Goal: Find contact information: Find contact information

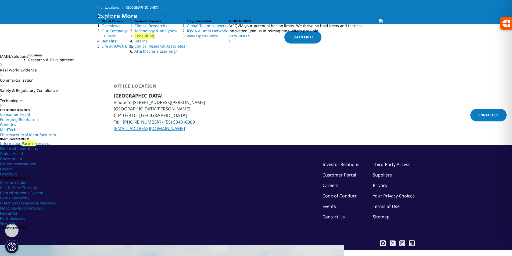
scroll to position [845, 0]
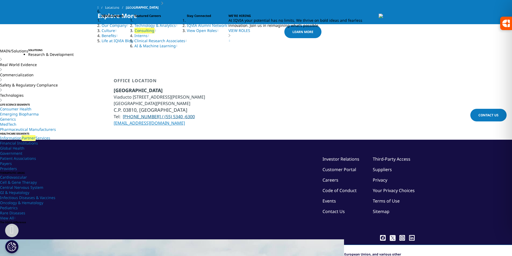
drag, startPoint x: 125, startPoint y: 96, endPoint x: 162, endPoint y: 97, distance: 36.8
click at [162, 113] on li "Tel: +52 (55) 5062 5200 / (55) 5340 -6300" at bounding box center [159, 116] width 91 height 6
copy link "52 (55) 5062 5200"
drag, startPoint x: 175, startPoint y: 79, endPoint x: 154, endPoint y: 79, distance: 20.4
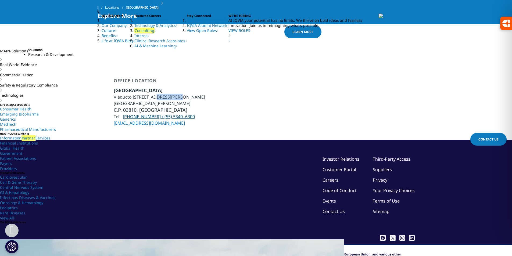
click at [154, 94] on li "Viaducto Río Becerra 27, piso 1" at bounding box center [159, 97] width 91 height 6
drag, startPoint x: 176, startPoint y: 80, endPoint x: 114, endPoint y: 81, distance: 62.1
click at [114, 94] on li "Viaducto Río Becerra 27, piso 1" at bounding box center [159, 97] width 91 height 6
copy li "Viaducto Río Becerra 27, piso 1"
drag, startPoint x: 148, startPoint y: 87, endPoint x: 112, endPoint y: 86, distance: 35.8
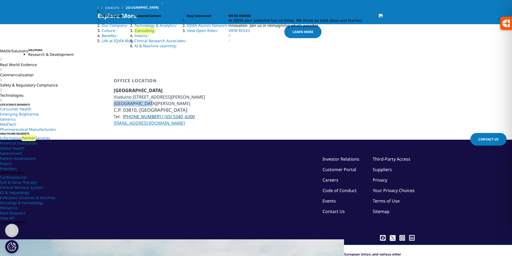
click at [112, 86] on div "Office Location Mexico Viaducto Río Becerra 27, piso 1 Colonia Nápoles C.P. 038…" at bounding box center [256, 102] width 317 height 48
copy li "Colonia Nápoles"
drag, startPoint x: 181, startPoint y: 92, endPoint x: 141, endPoint y: 92, distance: 40.3
click at [141, 107] on li "C.P. 03810, Ciudad de Mexico" at bounding box center [159, 110] width 91 height 7
copy span "Ciudad de Mexico"
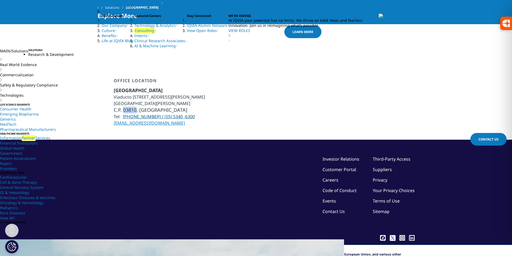
drag, startPoint x: 136, startPoint y: 92, endPoint x: 123, endPoint y: 94, distance: 12.4
click at [123, 107] on span "C.P. 03810, Ciudad de Mexico" at bounding box center [151, 110] width 74 height 6
copy span "03810"
click at [169, 107] on span "C.P. 03810, Ciudad de Mexico" at bounding box center [151, 110] width 74 height 6
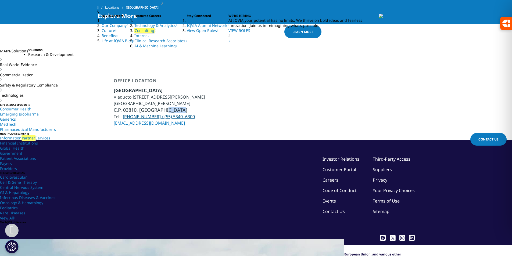
copy span "[GEOGRAPHIC_DATA]"
